Goal: Task Accomplishment & Management: Complete application form

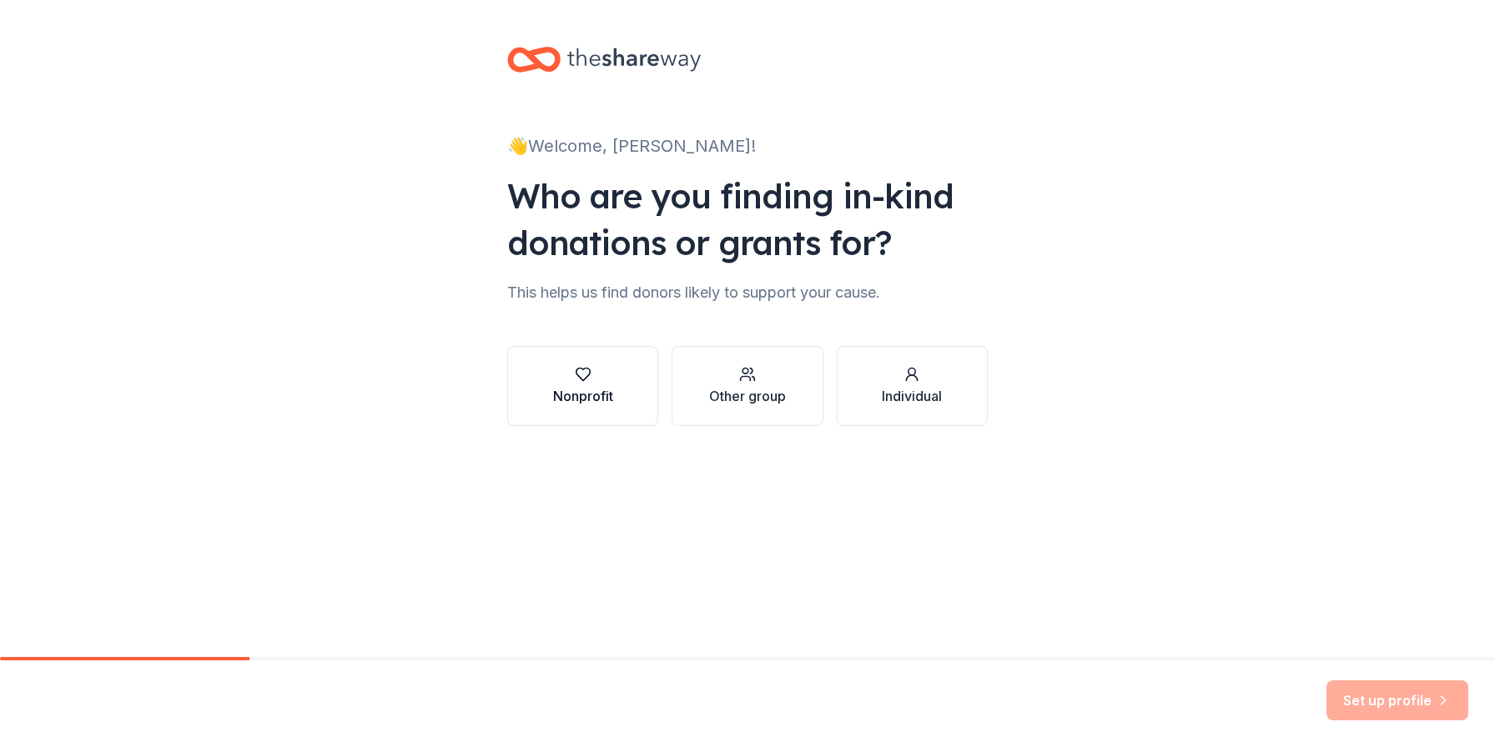
click at [631, 365] on button "Nonprofit" at bounding box center [582, 386] width 151 height 80
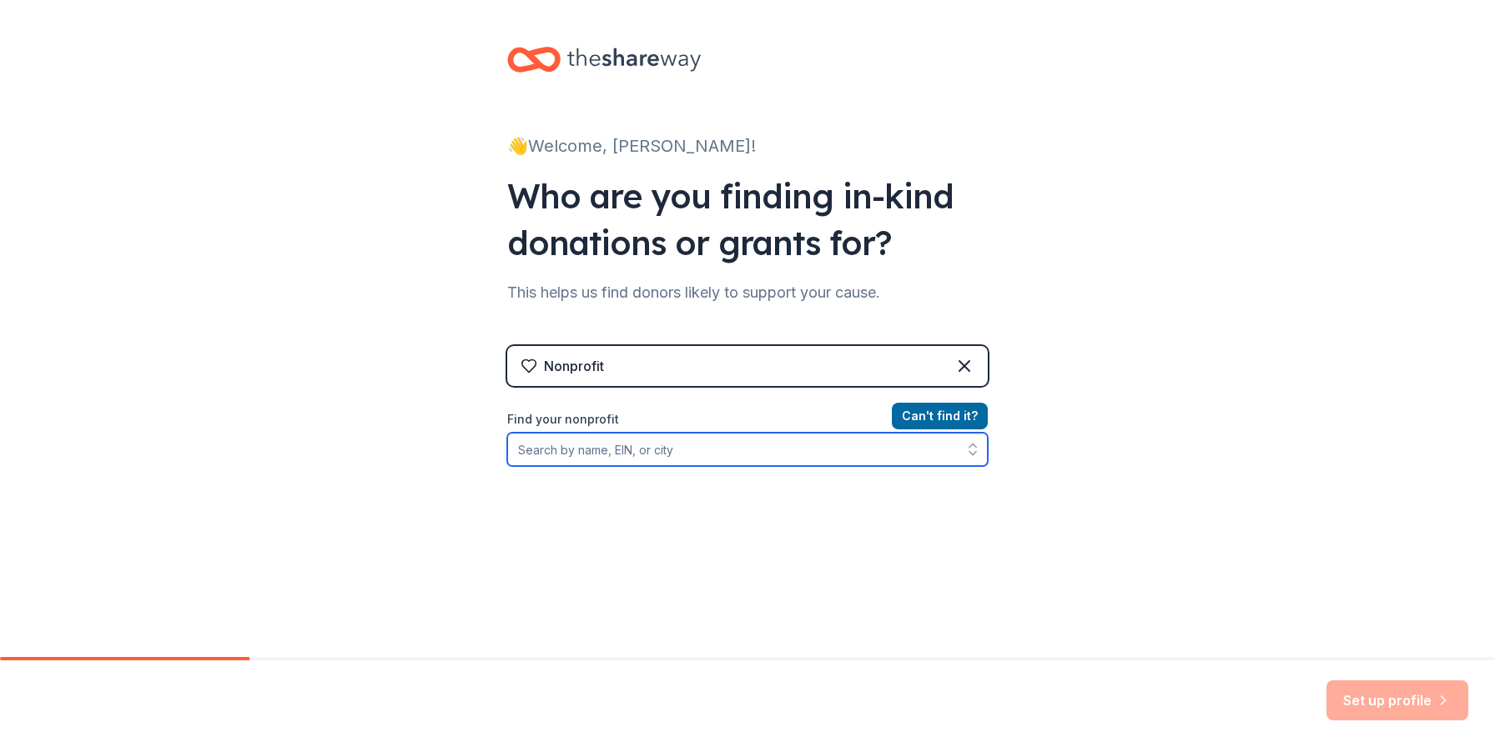
click at [563, 457] on input "Find your nonprofit" at bounding box center [747, 449] width 480 height 33
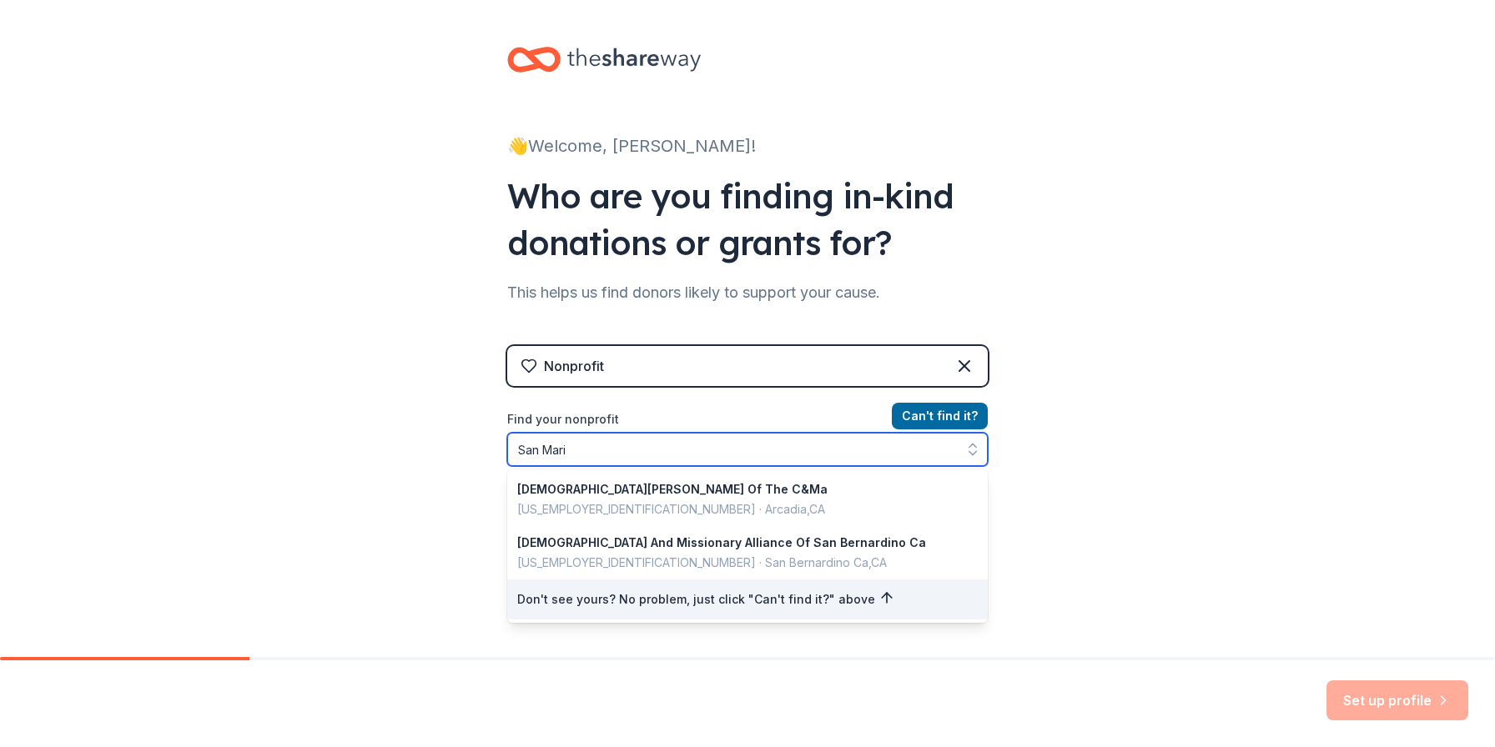
type input "[GEOGRAPHIC_DATA]"
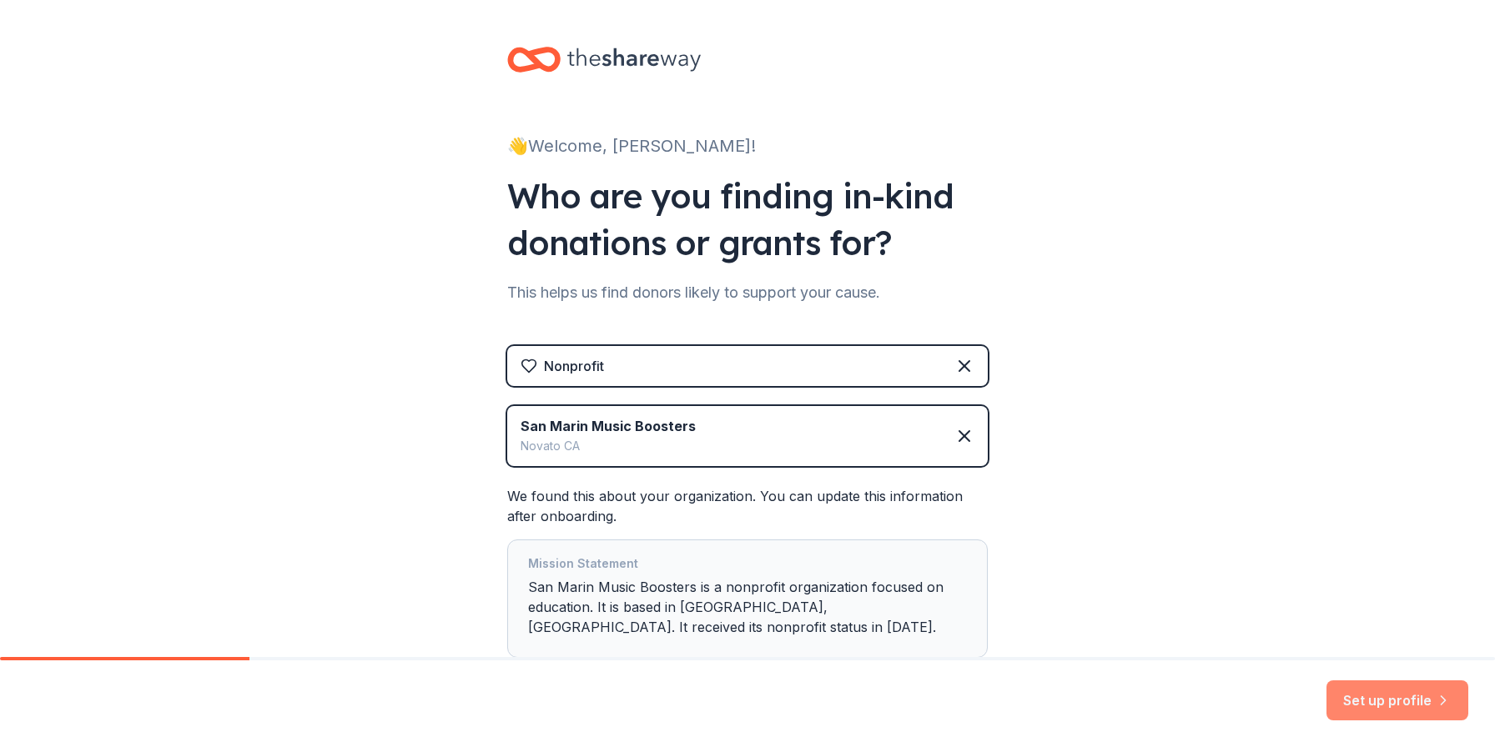
click at [1384, 689] on button "Set up profile" at bounding box center [1397, 701] width 142 height 40
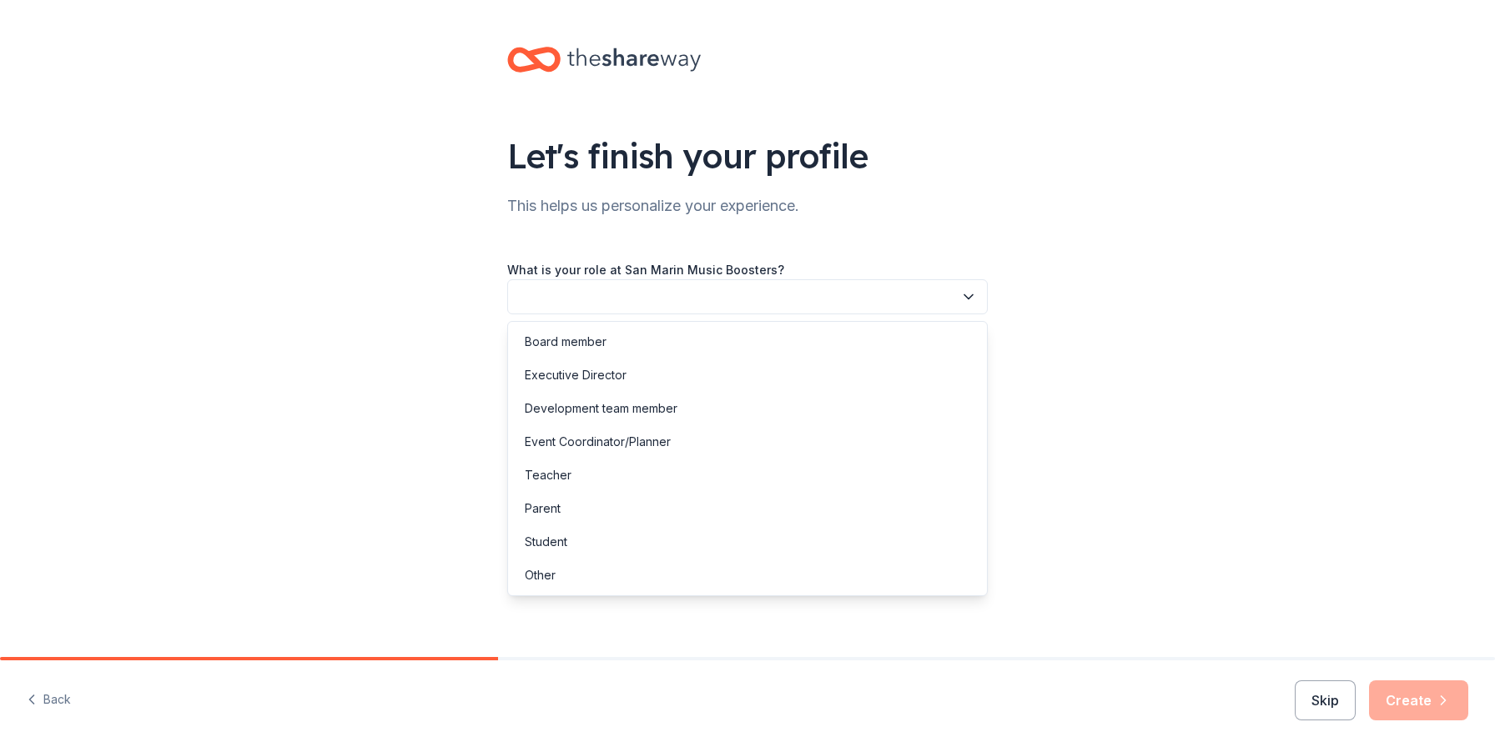
click at [747, 303] on button "button" at bounding box center [747, 296] width 480 height 35
click at [593, 370] on div "Executive Director" at bounding box center [576, 375] width 102 height 20
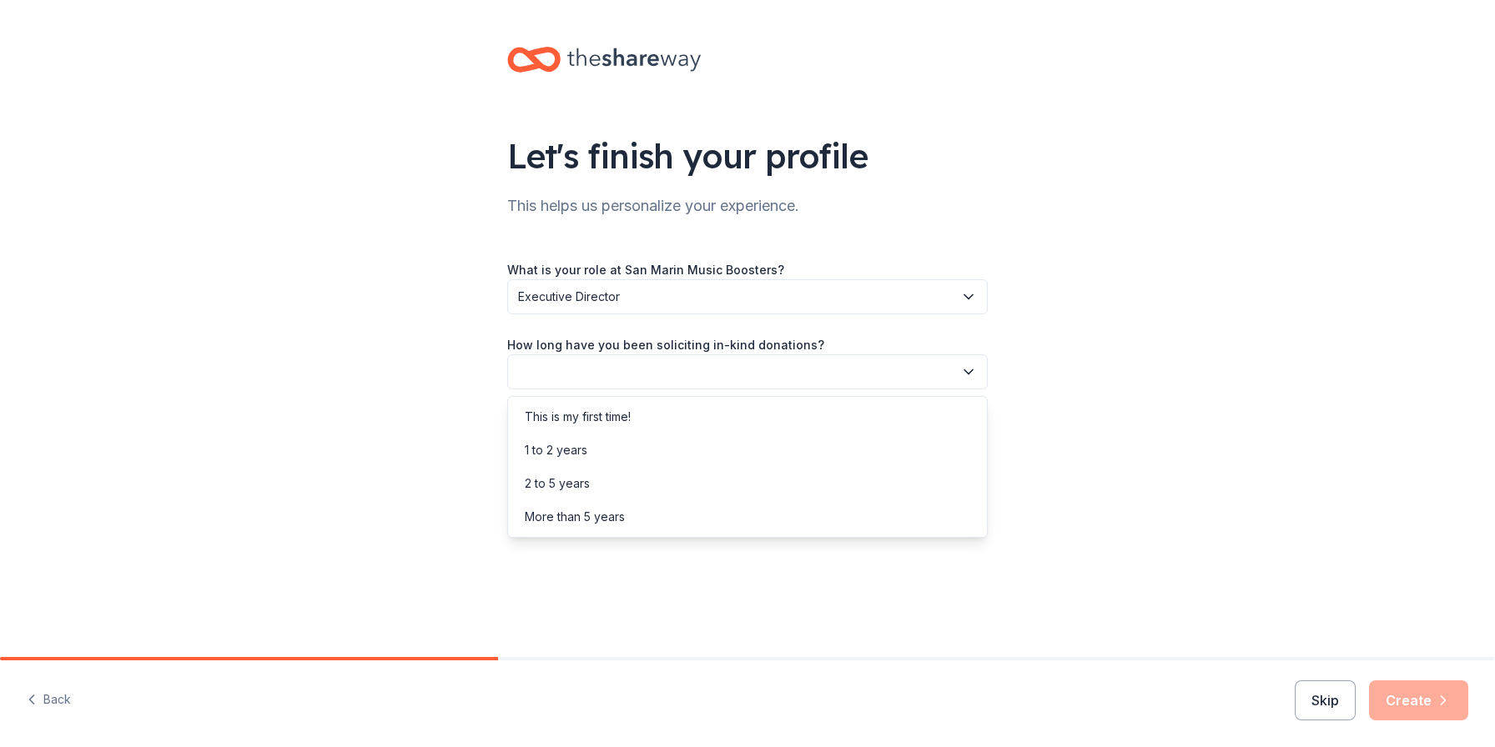
click at [593, 370] on button "button" at bounding box center [747, 372] width 480 height 35
click at [550, 516] on div "More than 5 years" at bounding box center [575, 517] width 100 height 20
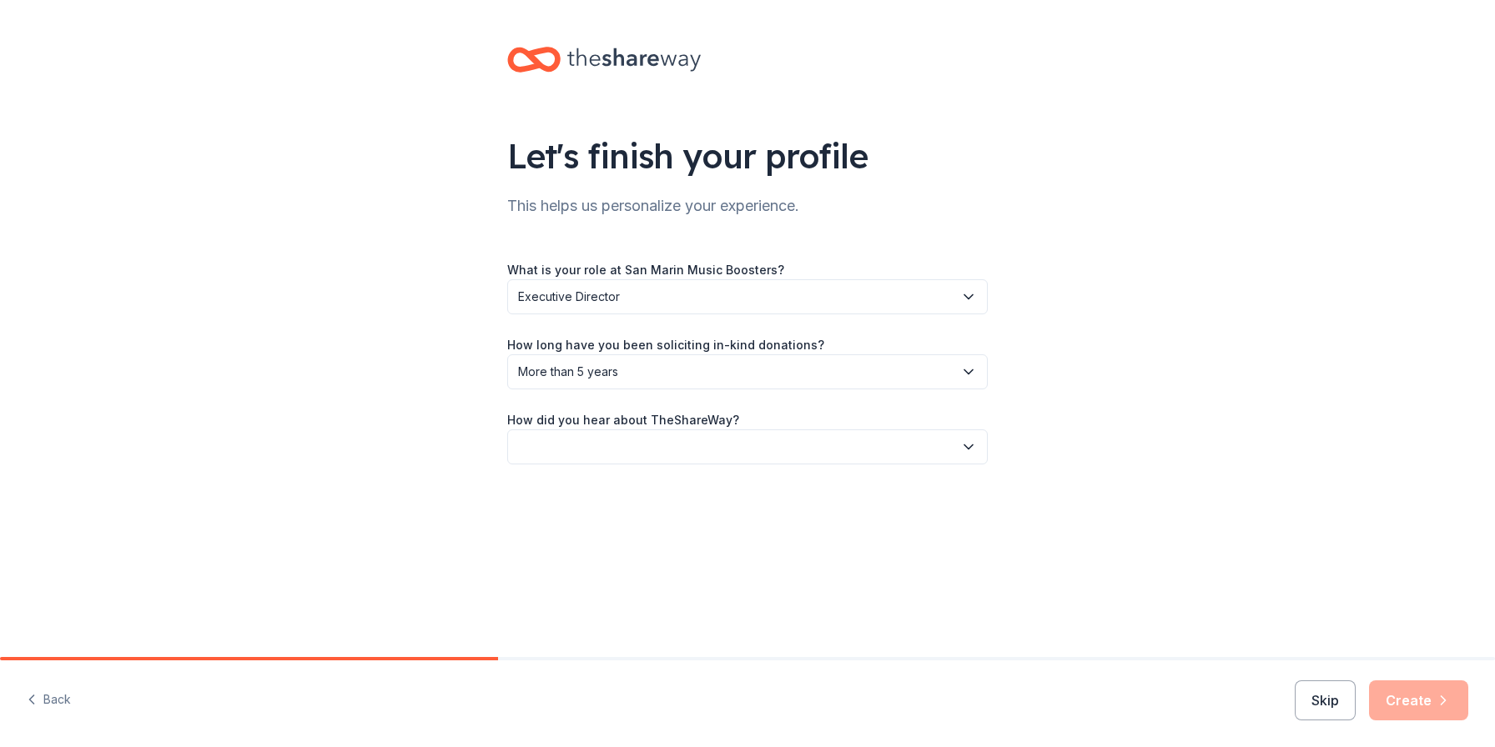
click at [556, 444] on button "button" at bounding box center [747, 447] width 480 height 35
click at [541, 626] on div "Other" at bounding box center [540, 626] width 31 height 20
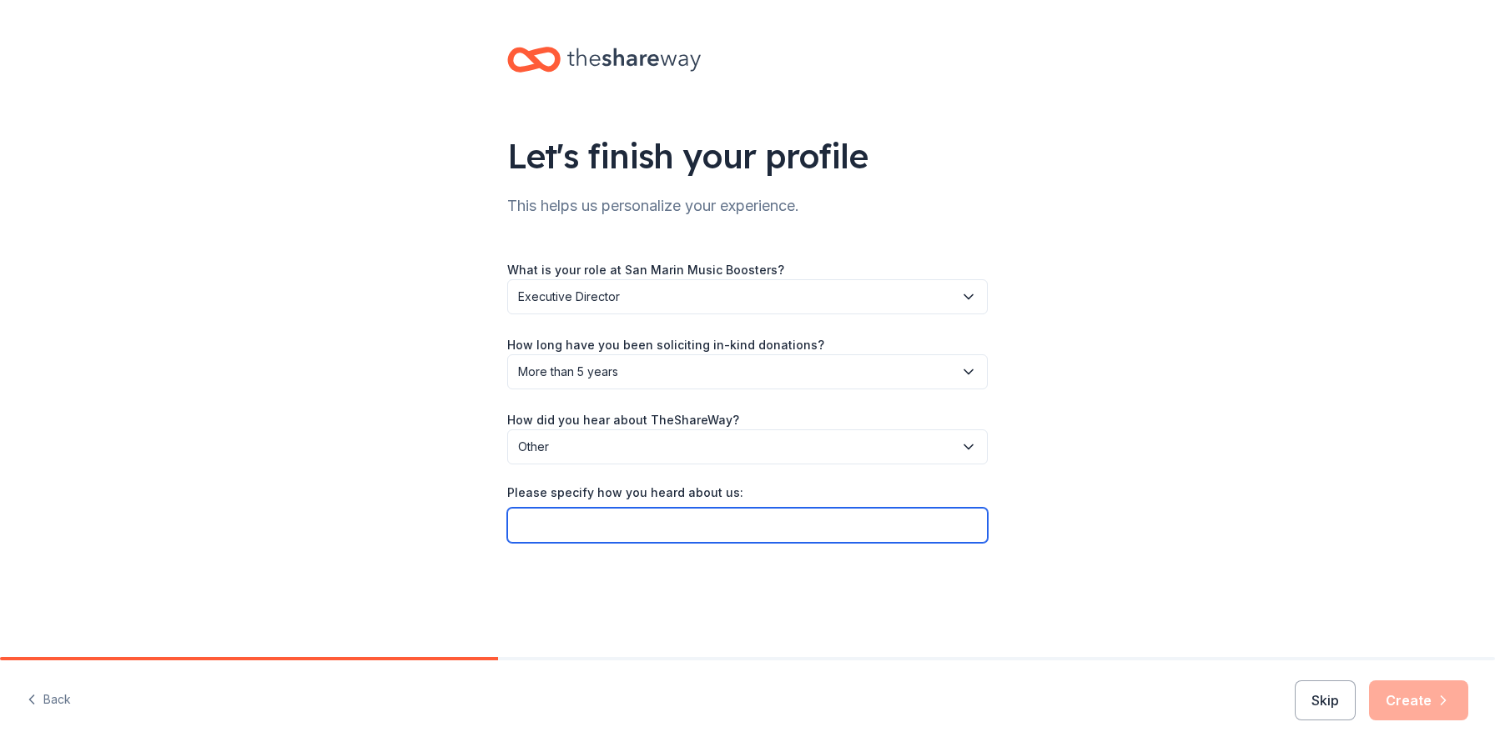
click at [551, 526] on input "Please specify how you heard about us:" at bounding box center [747, 525] width 480 height 35
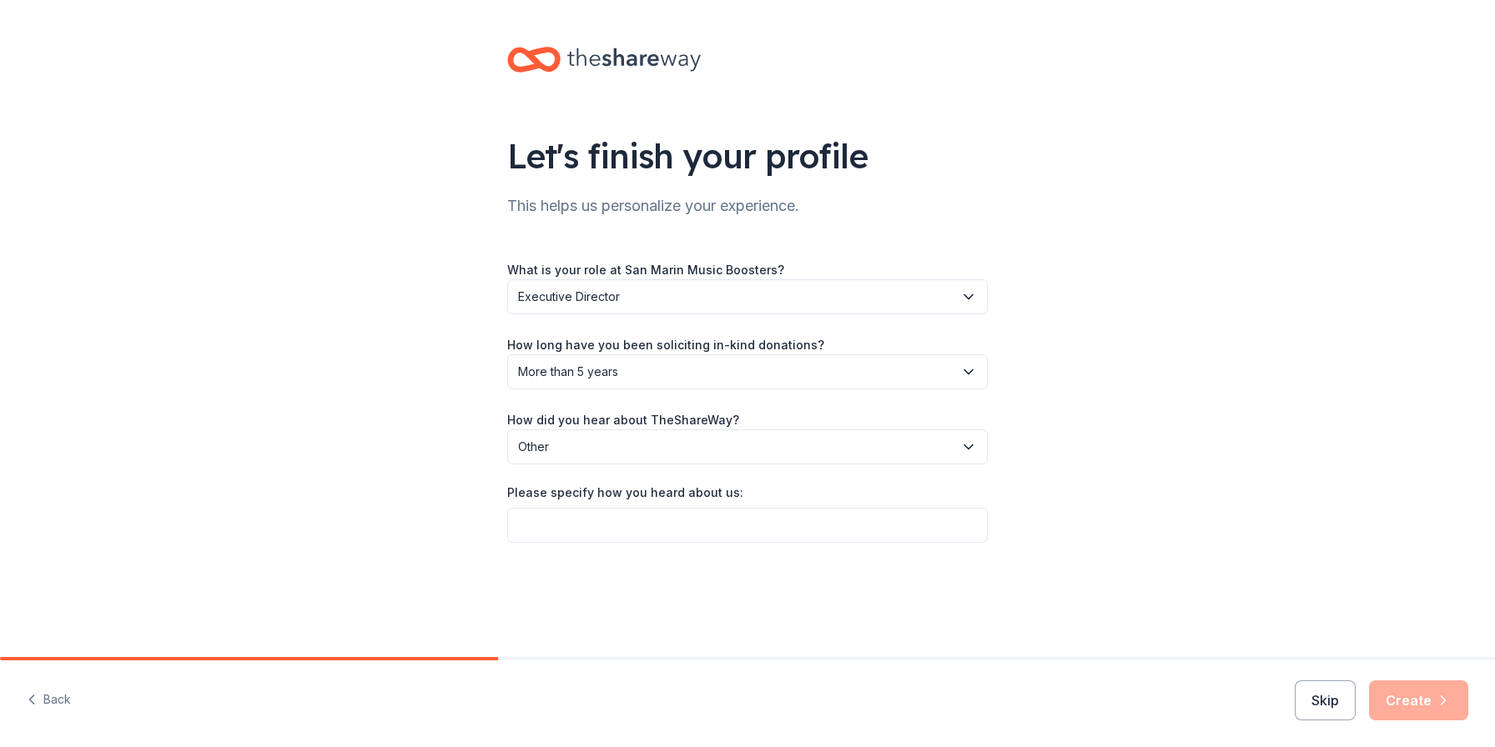
click at [556, 443] on span "Other" at bounding box center [735, 447] width 435 height 20
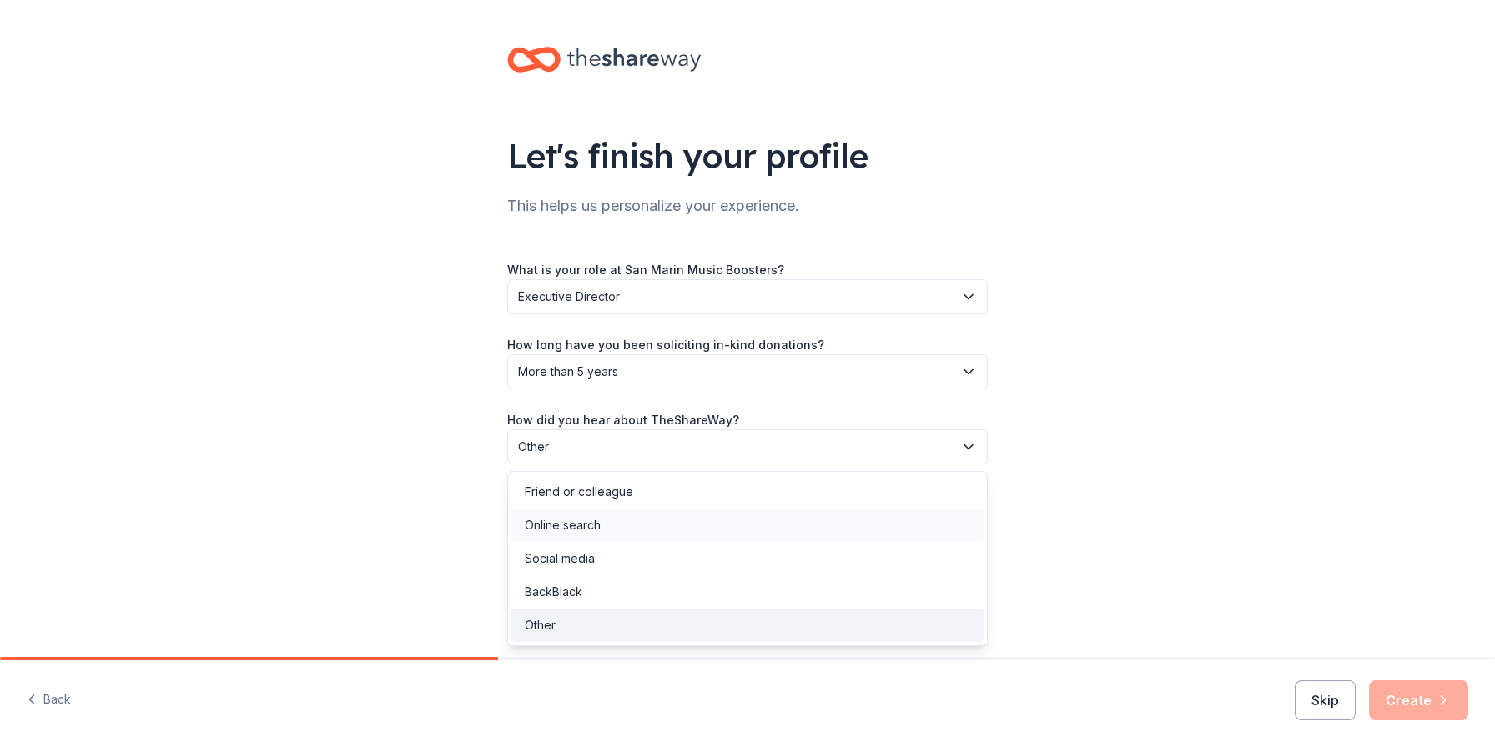
click at [561, 535] on div "Online search" at bounding box center [563, 526] width 76 height 20
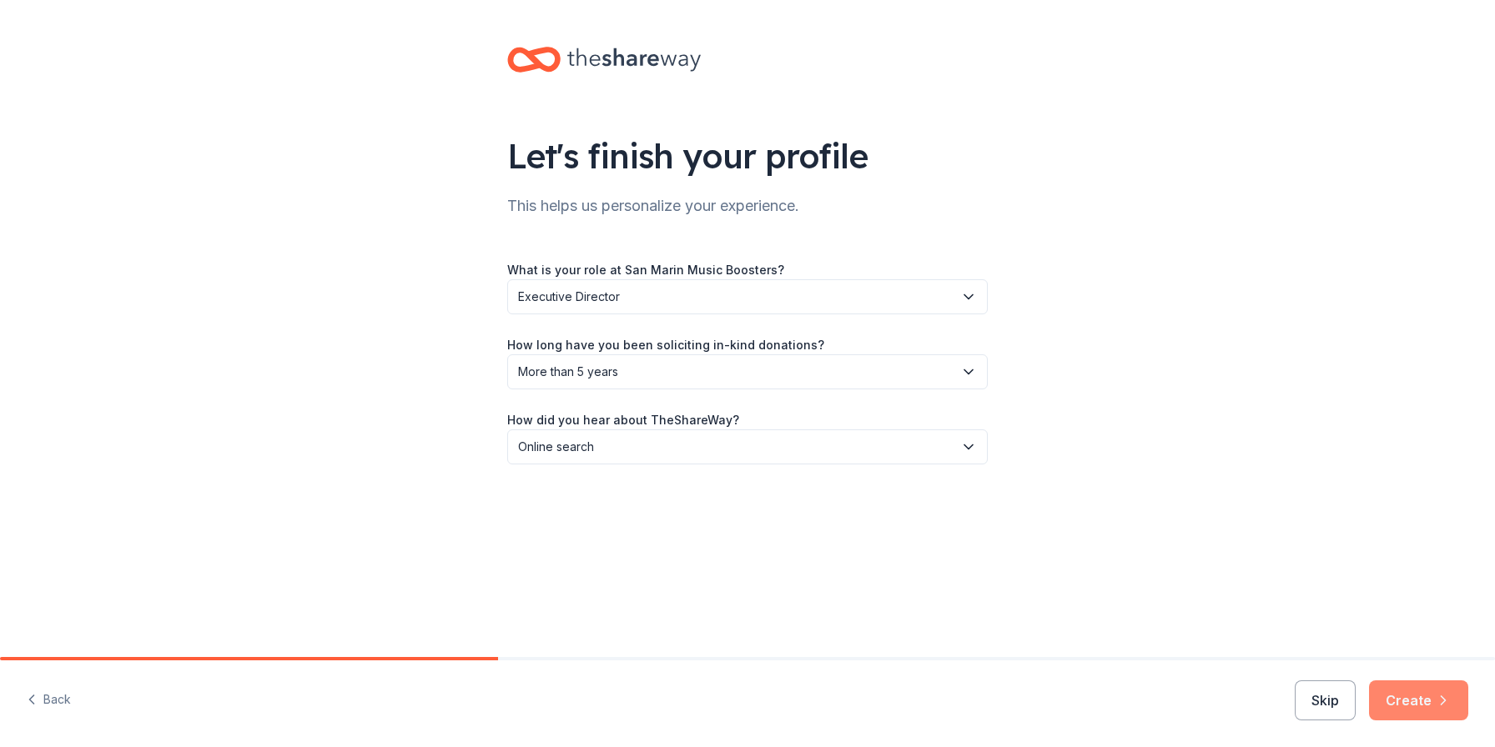
click at [1426, 706] on button "Create" at bounding box center [1418, 701] width 99 height 40
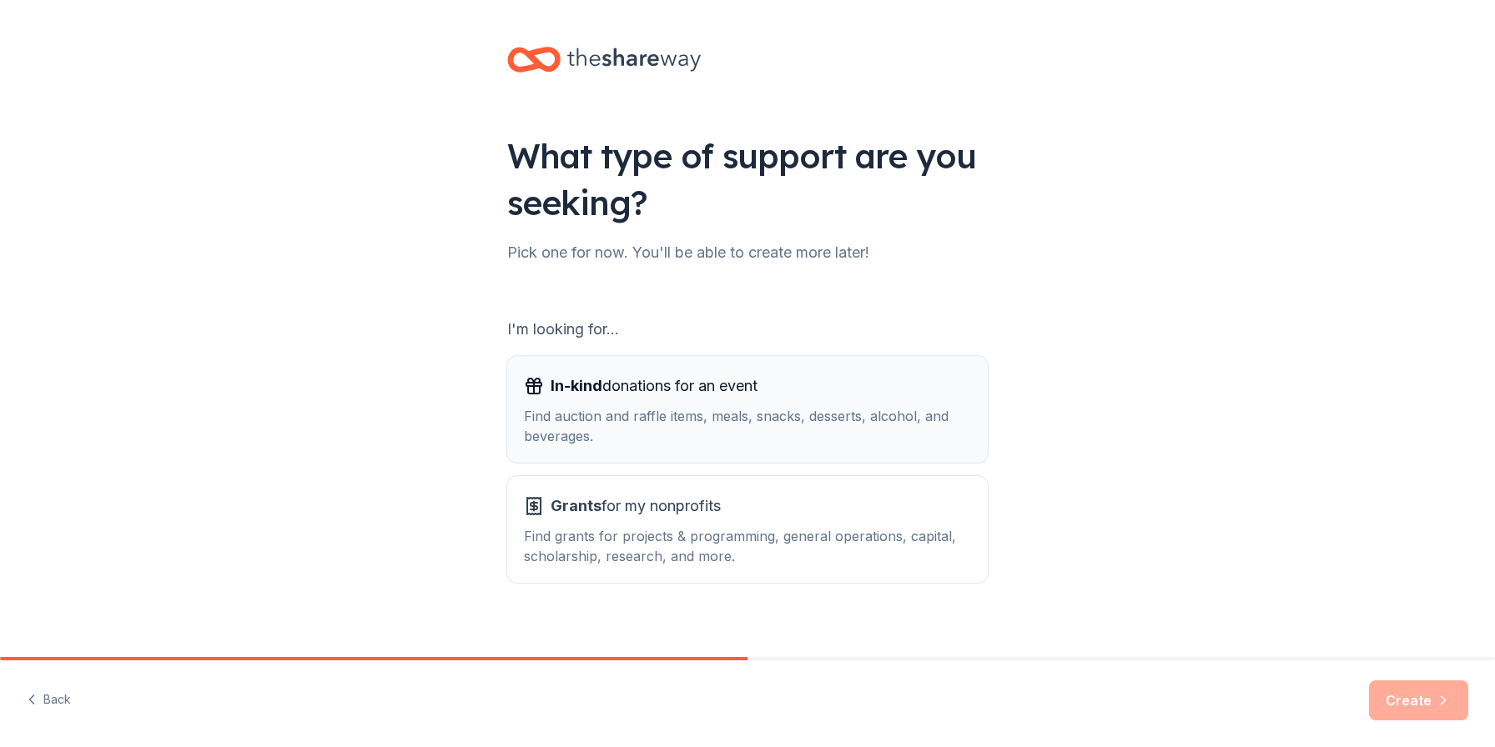
click at [589, 433] on div "Find auction and raffle items, meals, snacks, desserts, alcohol, and beverages." at bounding box center [747, 426] width 447 height 40
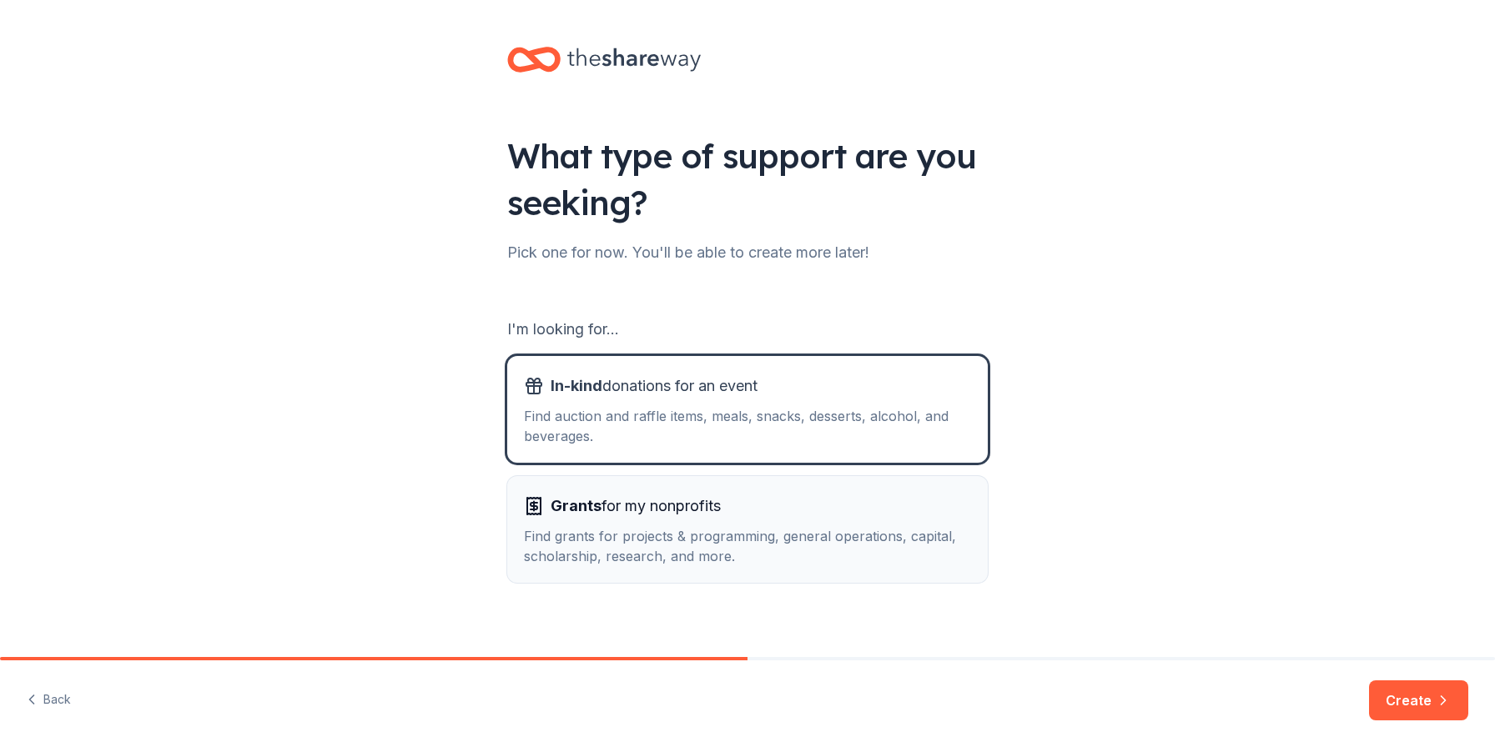
click at [606, 514] on span "Grants for my nonprofits" at bounding box center [636, 506] width 170 height 27
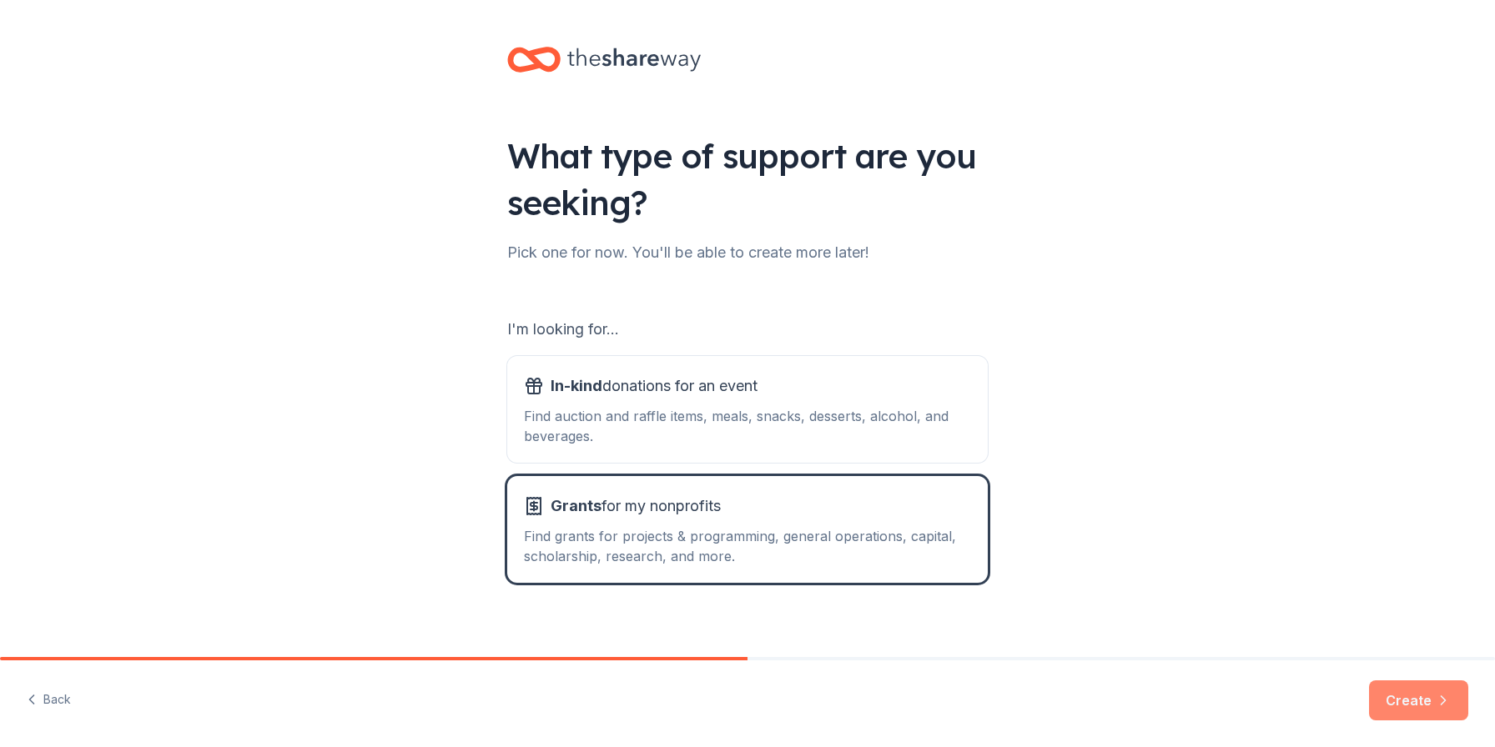
click at [1416, 698] on button "Create" at bounding box center [1418, 701] width 99 height 40
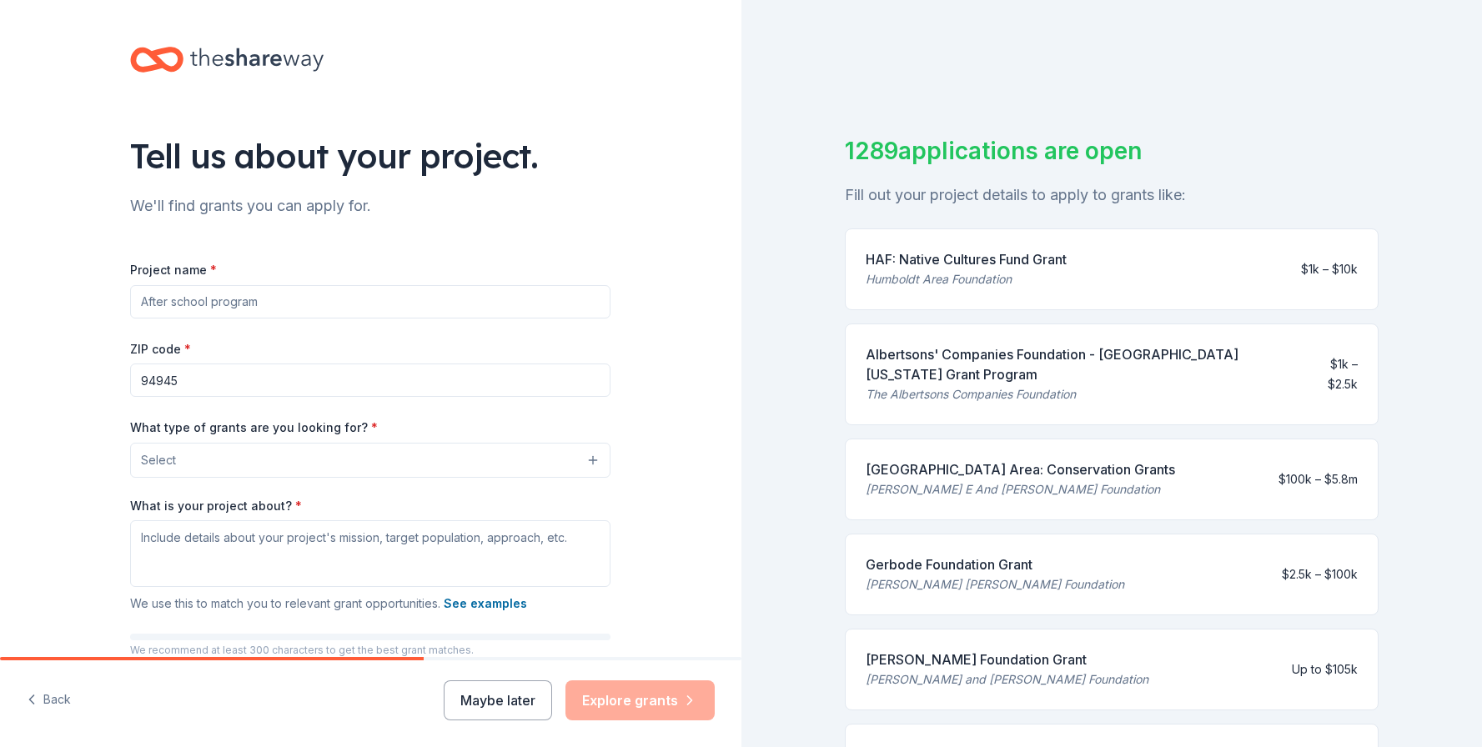
click at [257, 300] on input "Project name *" at bounding box center [370, 301] width 480 height 33
click at [177, 455] on button "Select" at bounding box center [370, 460] width 480 height 35
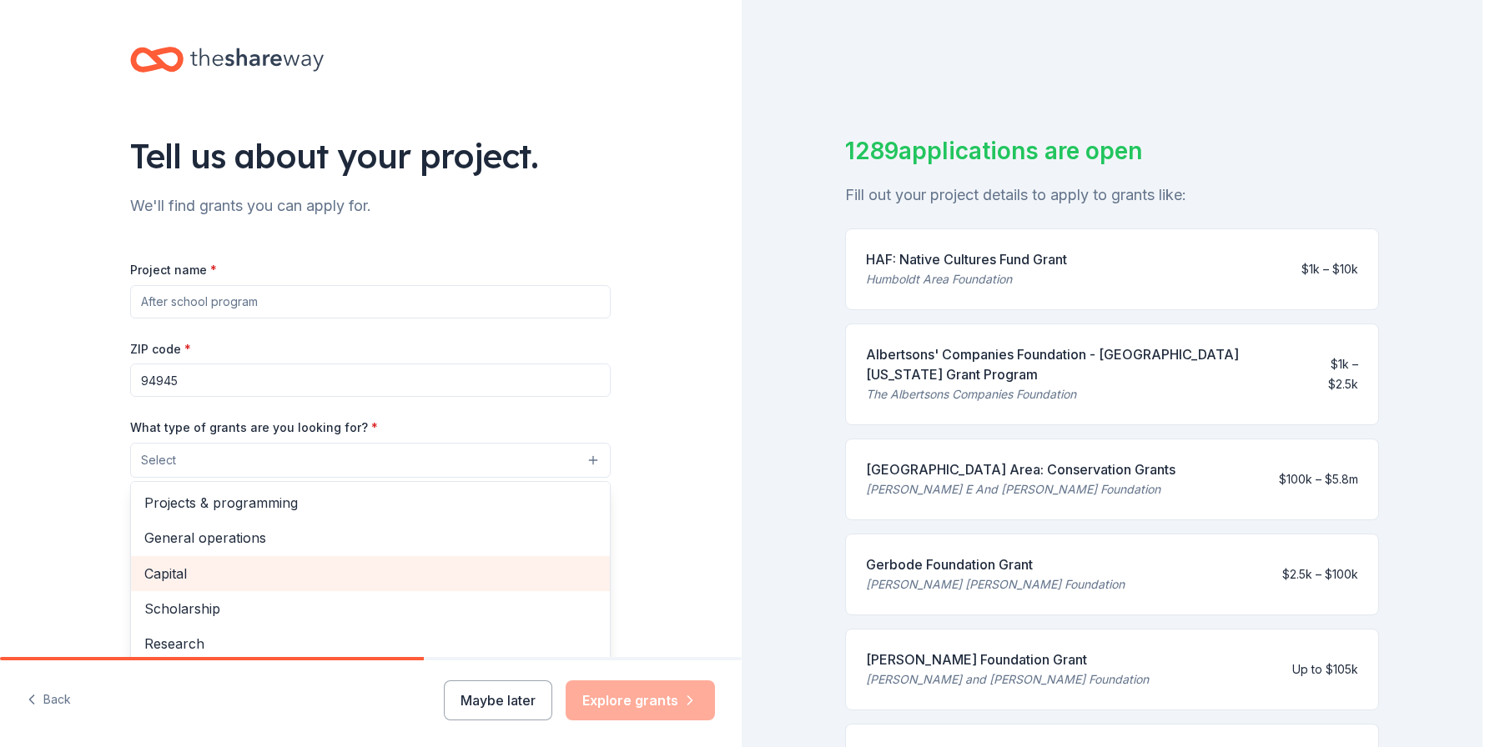
click at [144, 571] on span "Capital" at bounding box center [370, 574] width 452 height 22
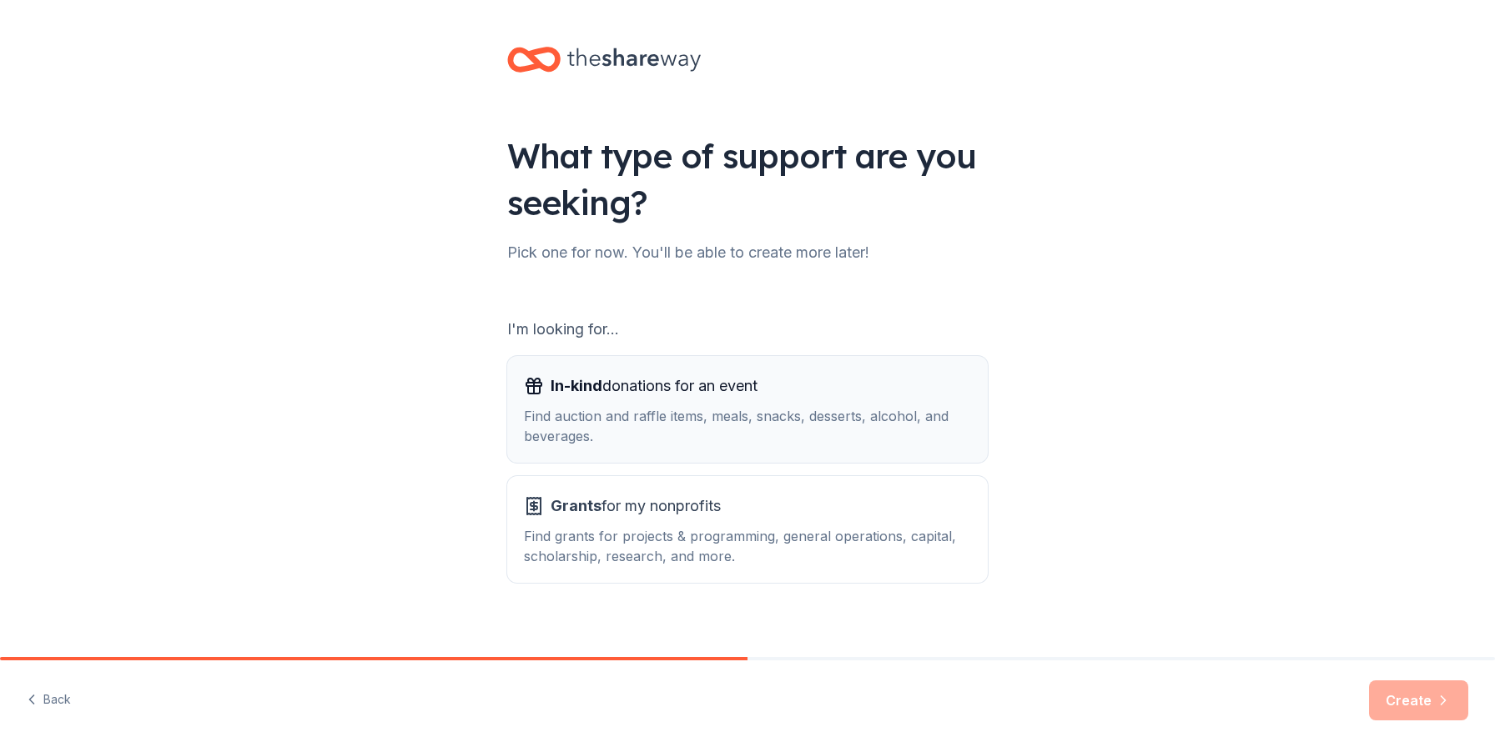
click at [591, 397] on span "In-kind donations for an event" at bounding box center [654, 386] width 207 height 27
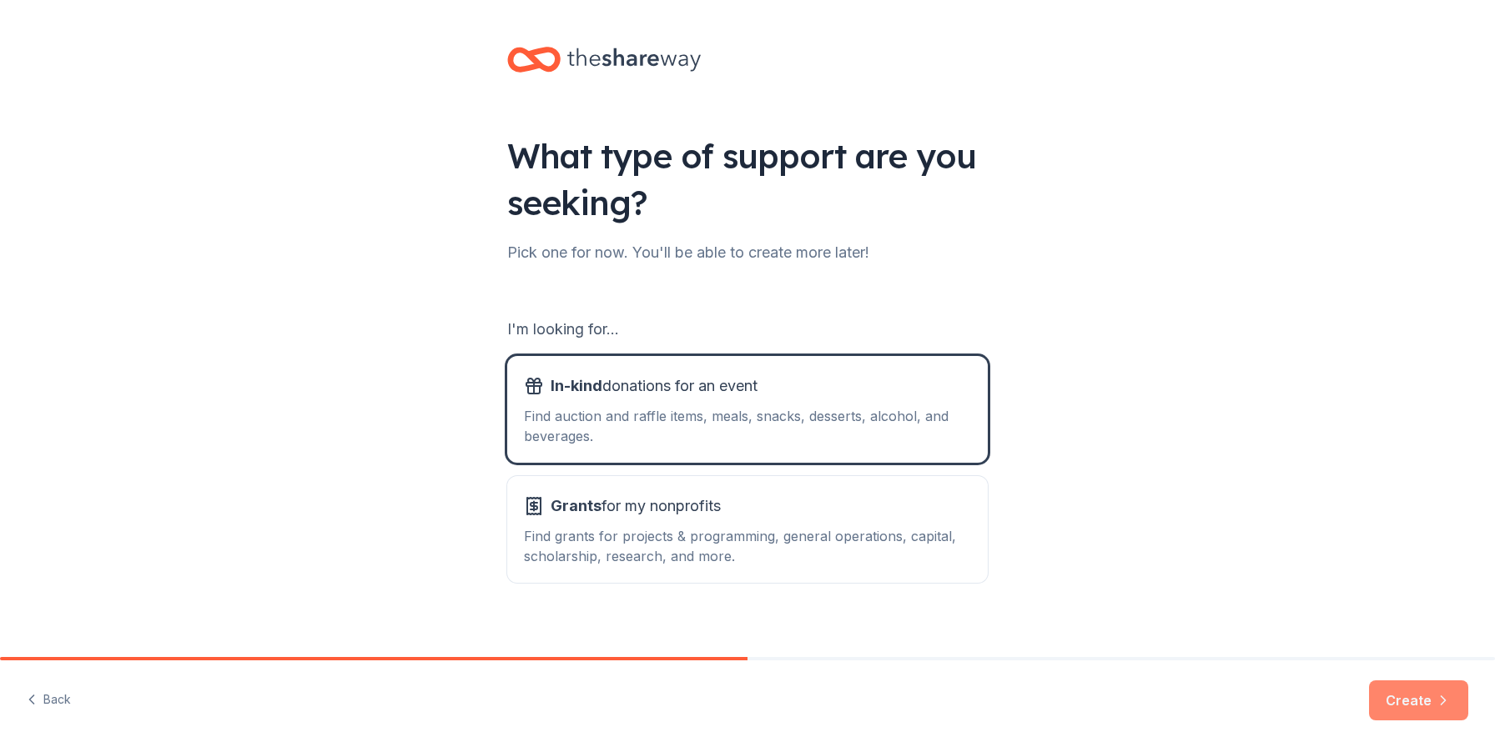
click at [1402, 697] on button "Create" at bounding box center [1418, 701] width 99 height 40
